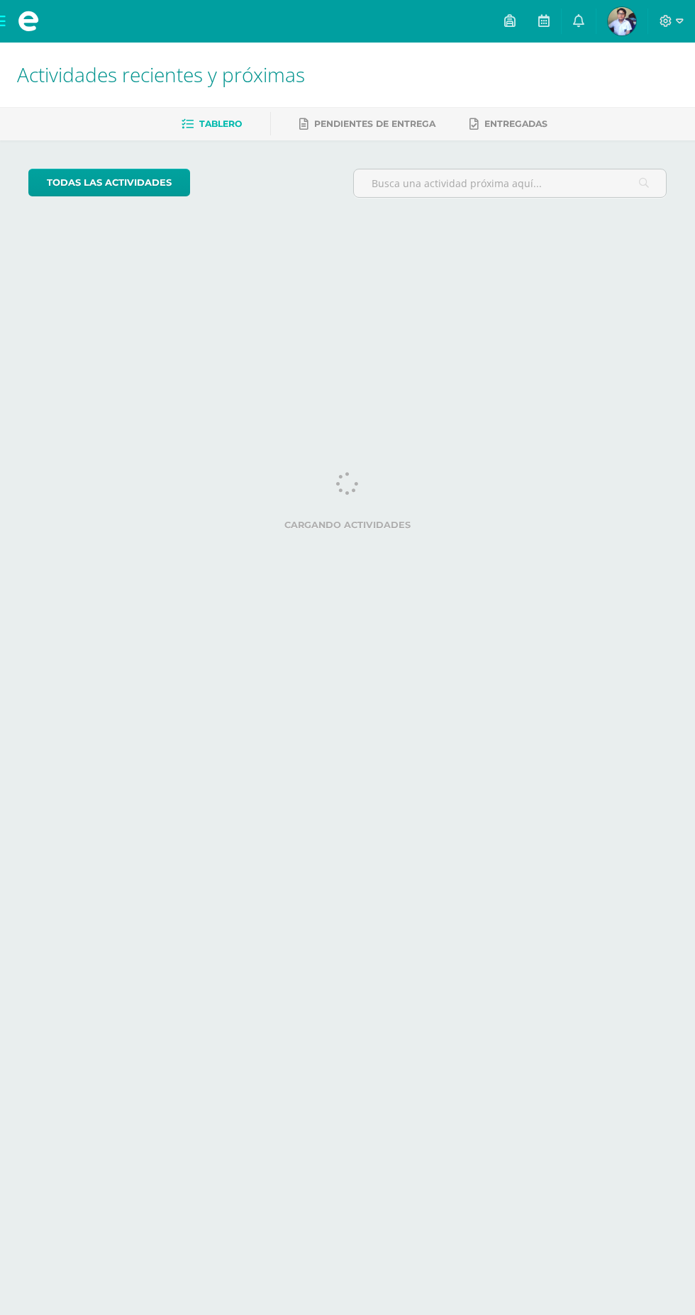
click at [30, 15] on span at bounding box center [28, 21] width 21 height 21
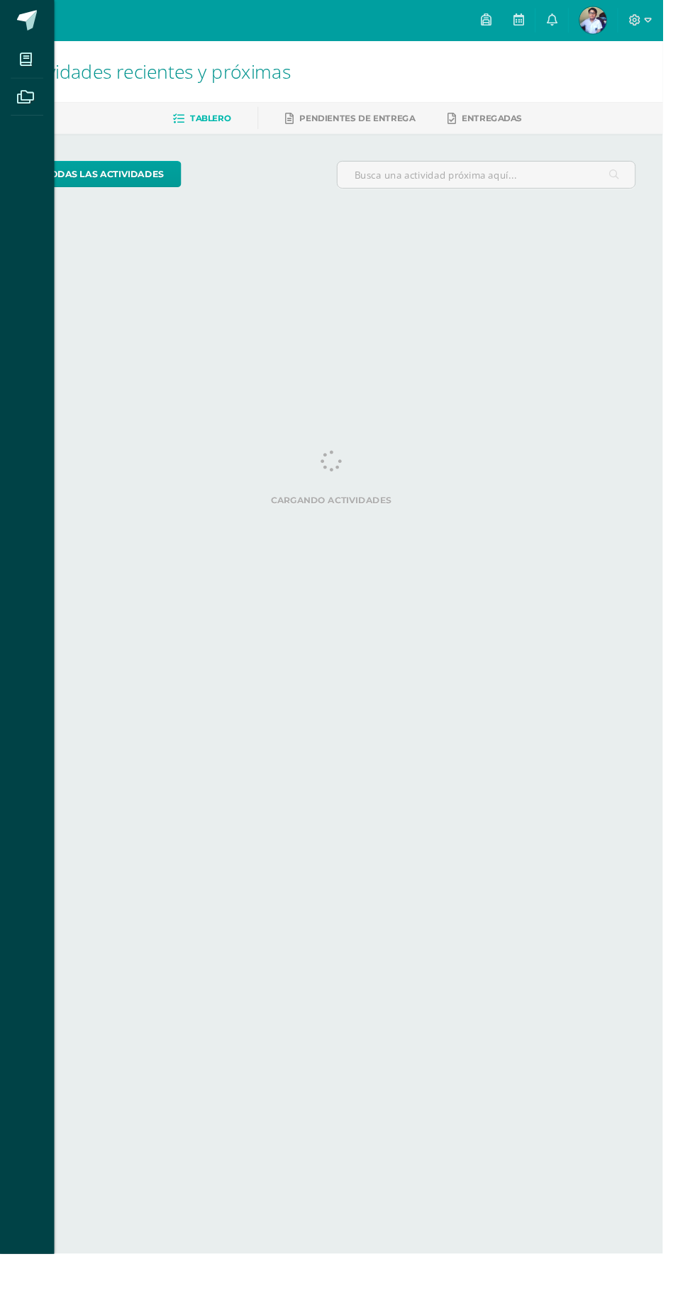
click at [18, 18] on span at bounding box center [28, 21] width 21 height 21
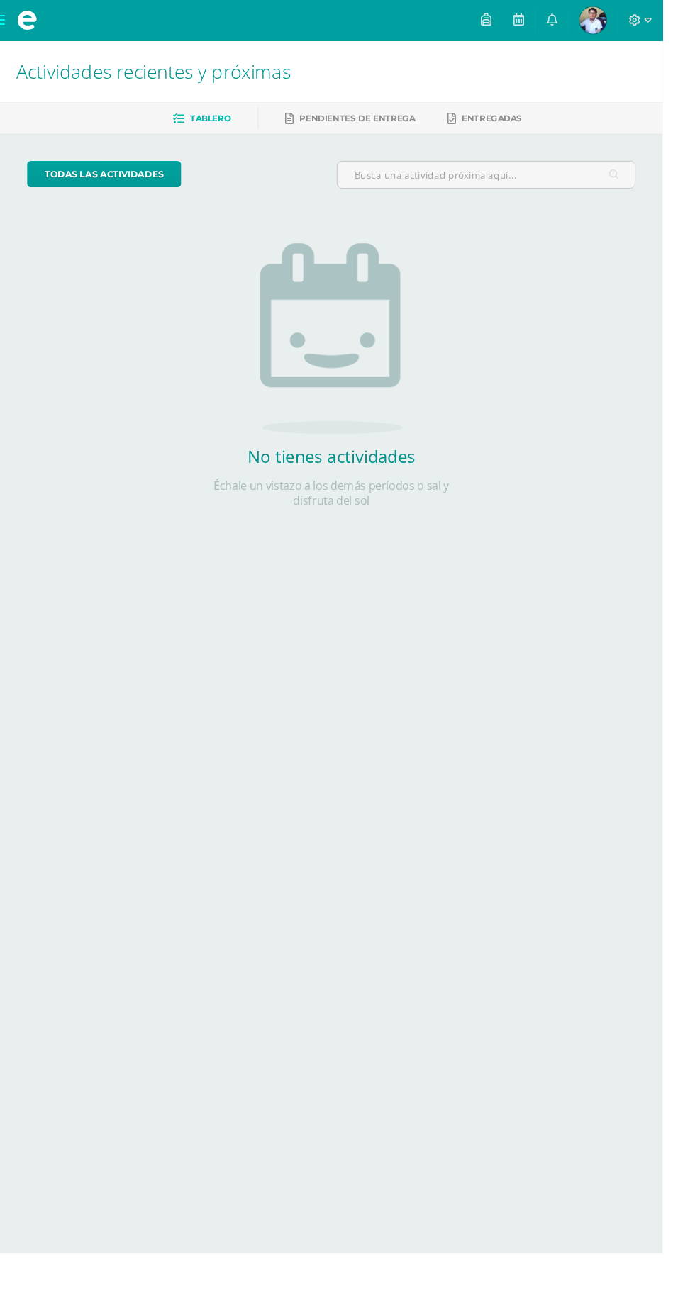
click at [584, 21] on icon at bounding box center [578, 20] width 11 height 13
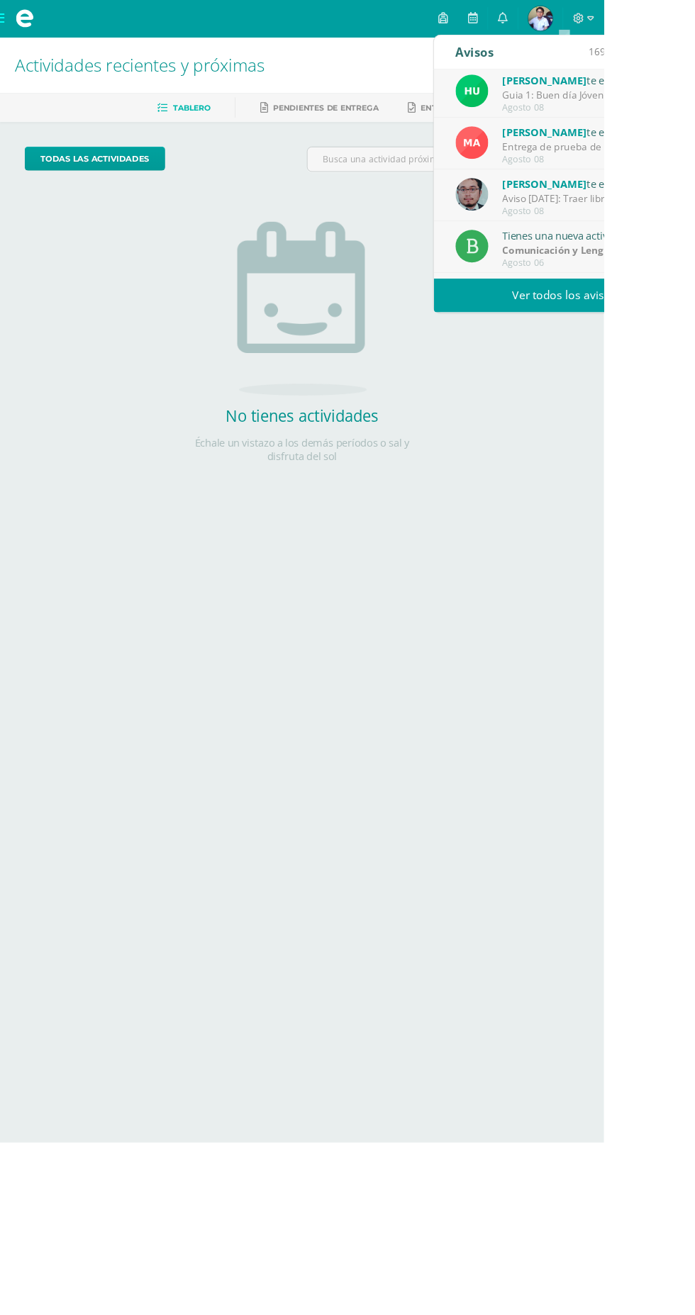
scroll to position [14, 0]
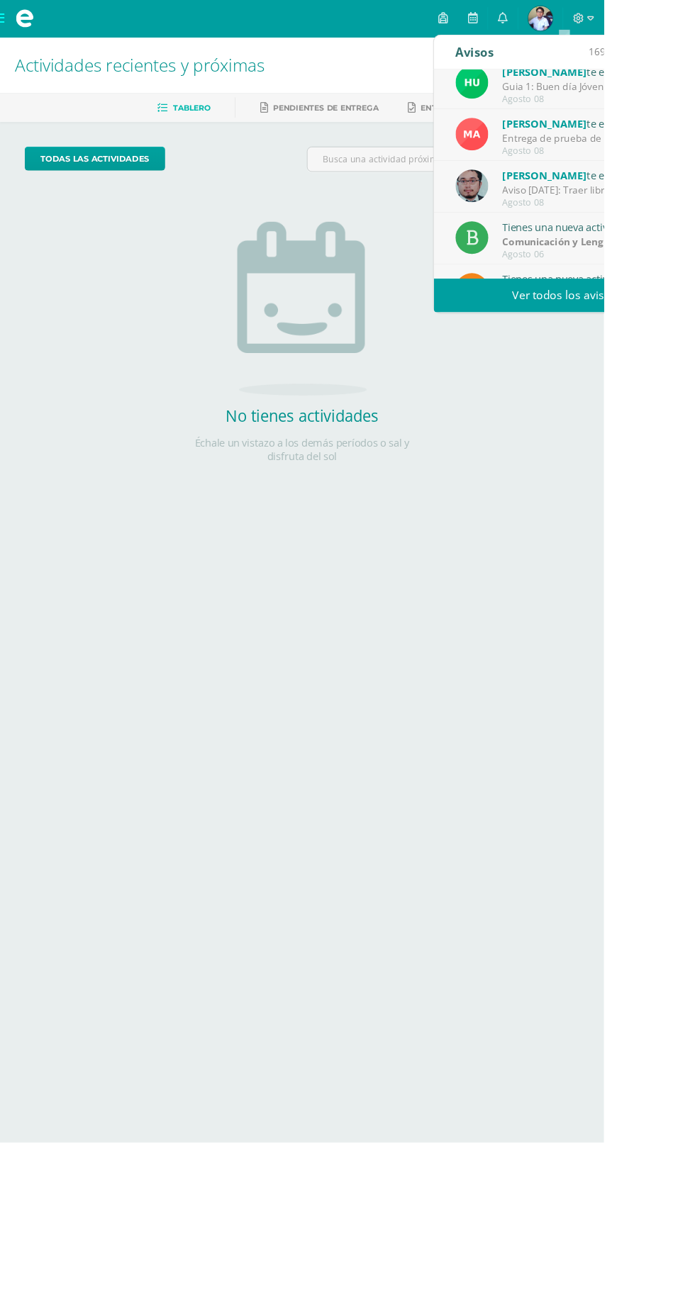
click at [694, 106] on div "Guia 1: Buen día Jóvenes que San [PERSON_NAME] Y [PERSON_NAME] les Bendigan. Po…" at bounding box center [676, 99] width 197 height 16
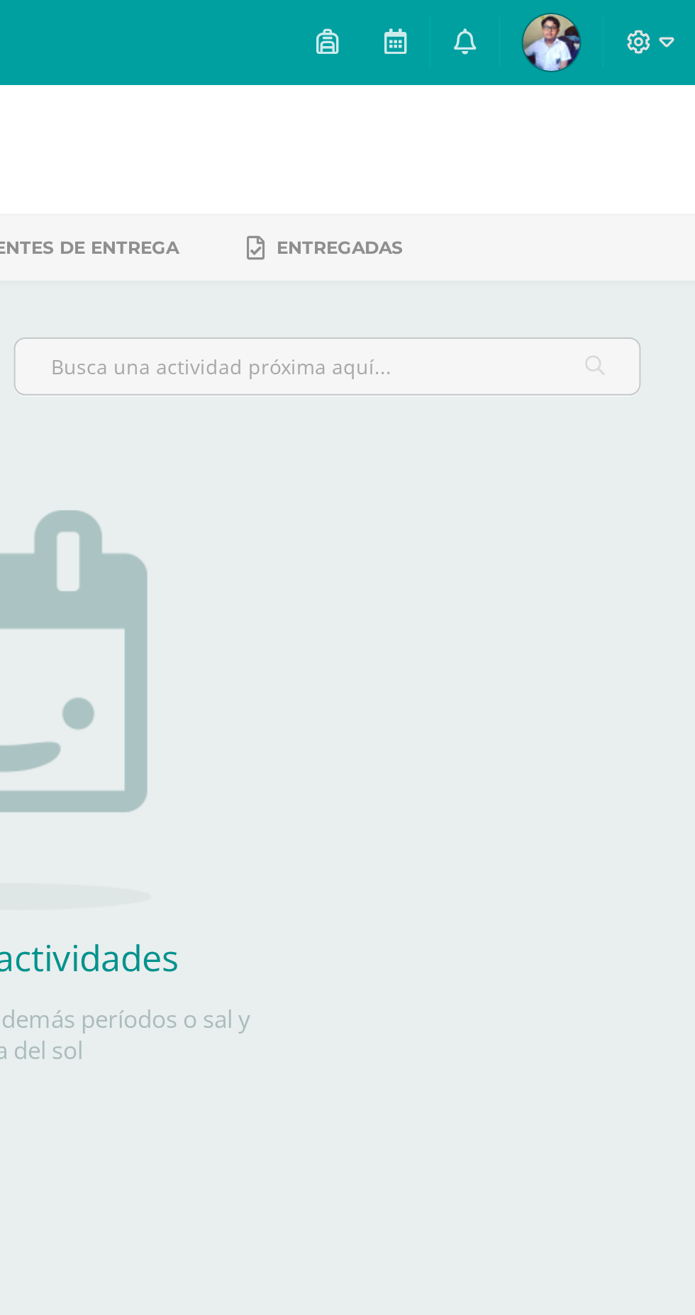
click at [584, 20] on icon at bounding box center [578, 20] width 11 height 13
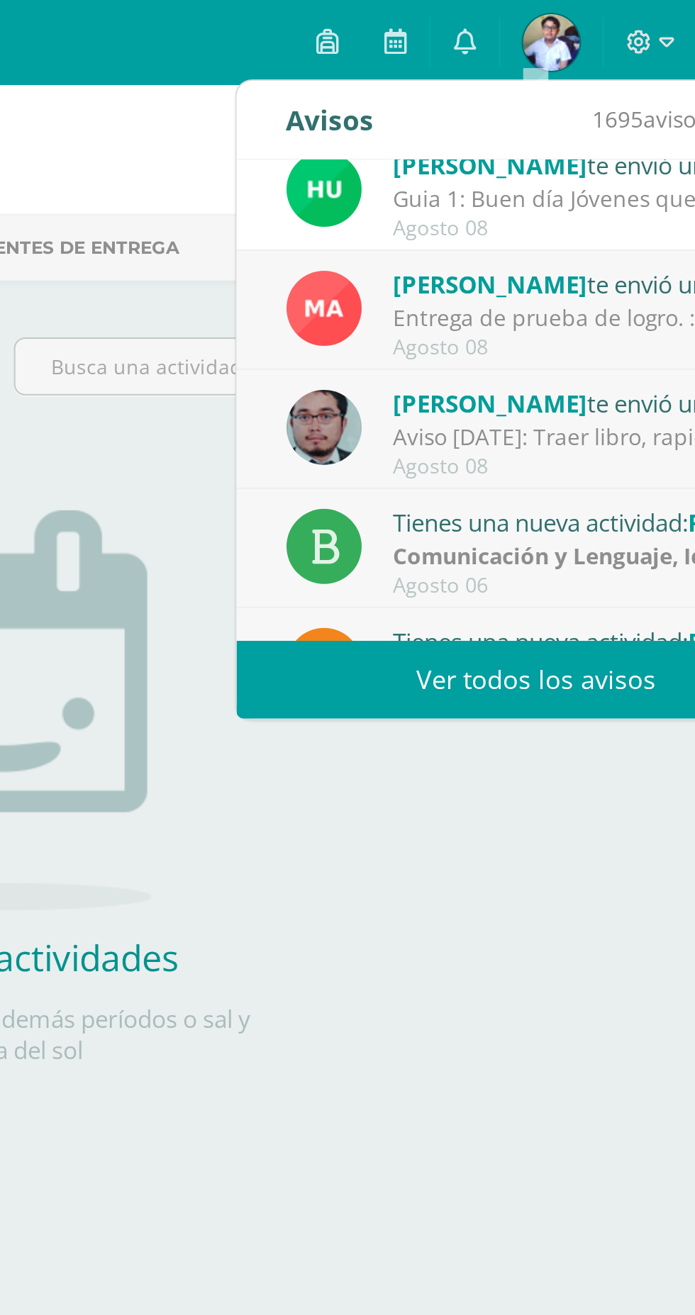
click at [644, 93] on div "Guia 1: Buen día Jóvenes que San [PERSON_NAME] Y [PERSON_NAME] les Bendigan. Po…" at bounding box center [640, 99] width 197 height 16
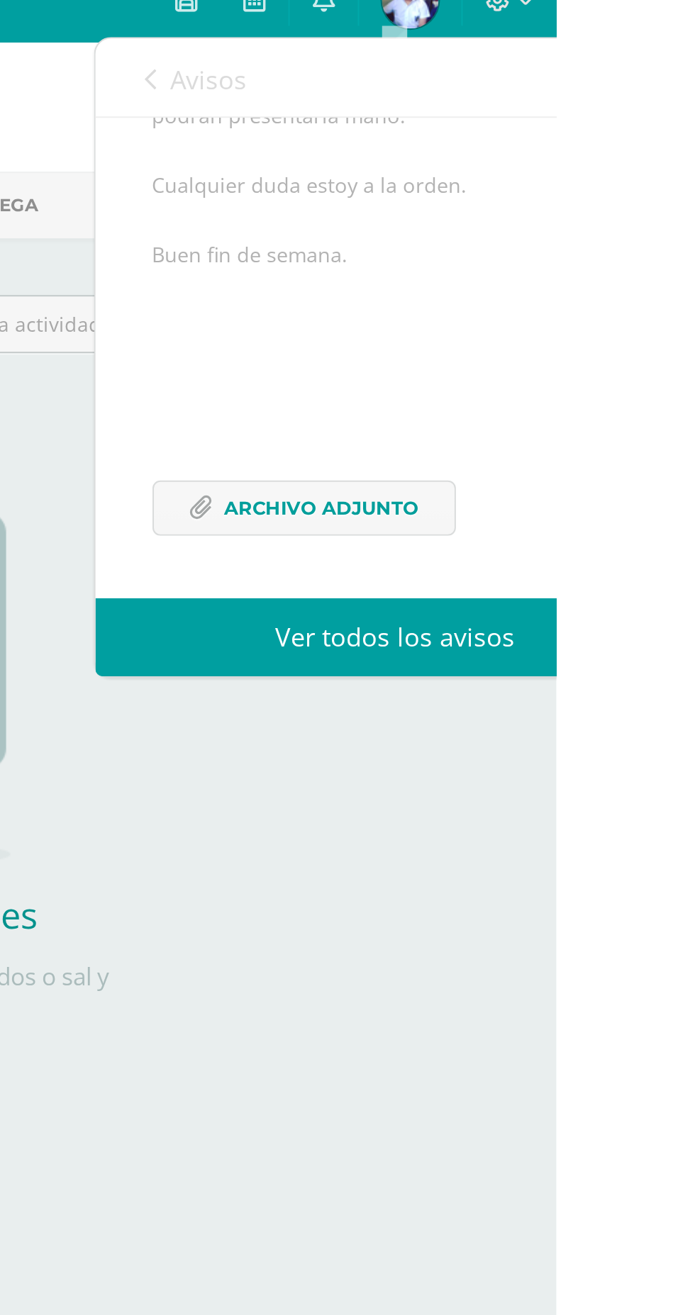
scroll to position [0, 0]
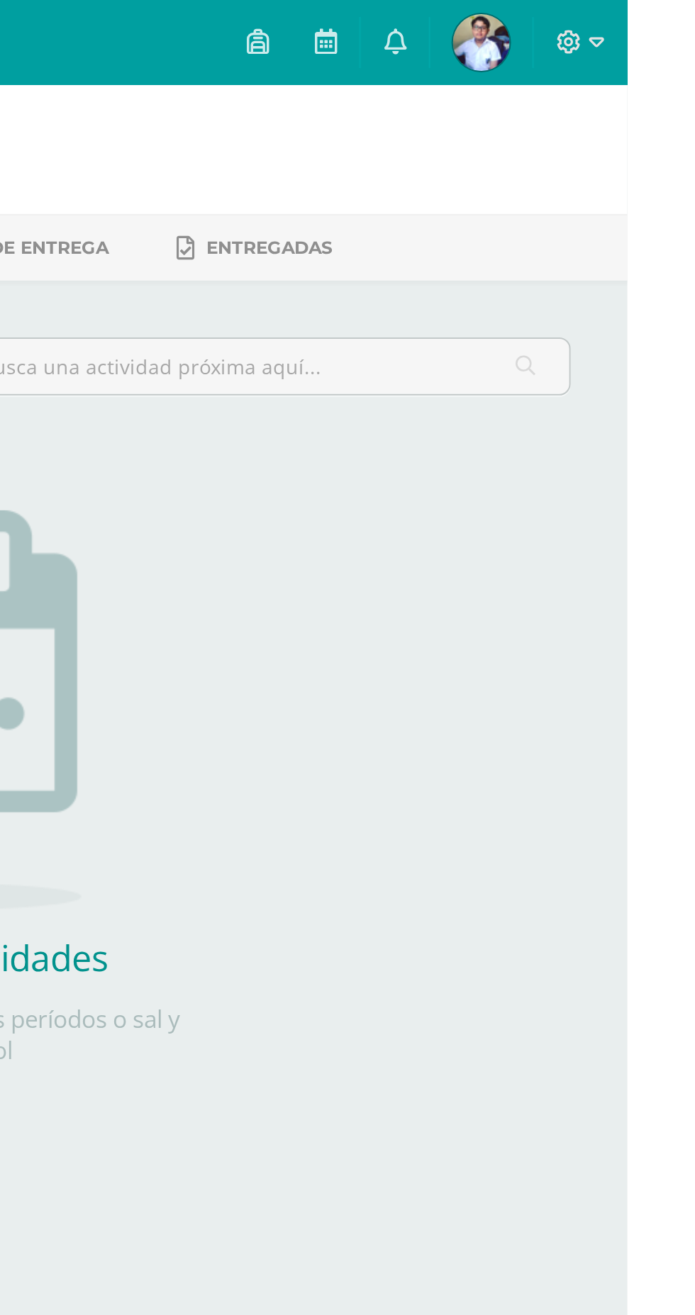
click at [584, 24] on icon at bounding box center [578, 20] width 11 height 13
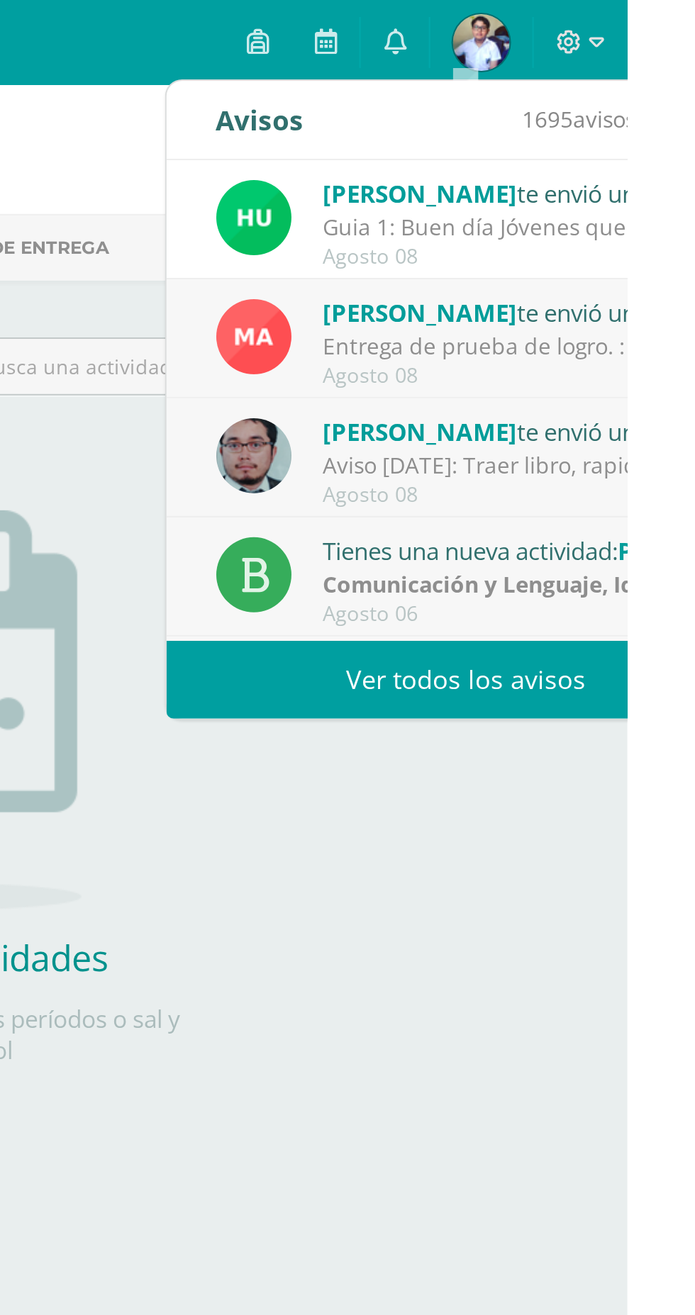
click at [651, 115] on div "Guia 1: Buen día Jóvenes que San [PERSON_NAME] Y [PERSON_NAME] les Bendigan. Po…" at bounding box center [640, 114] width 197 height 16
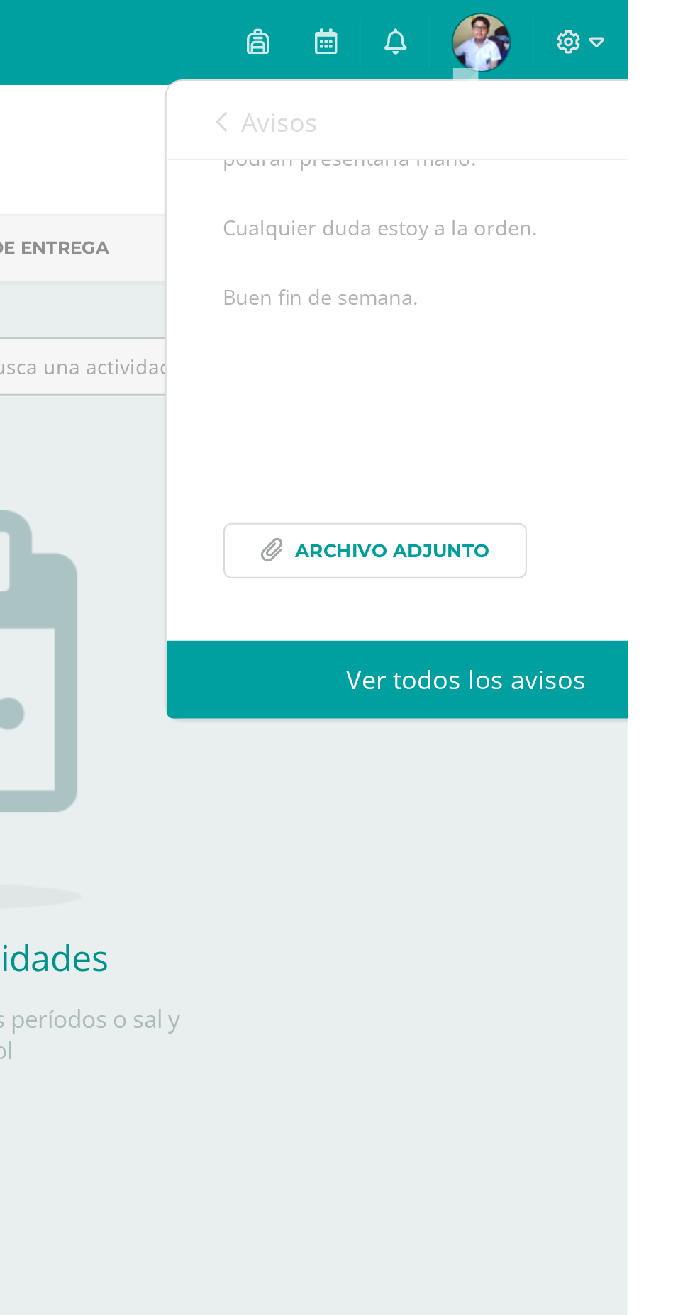
click at [568, 274] on span "Archivo Adjunto" at bounding box center [577, 275] width 97 height 26
